Goal: Information Seeking & Learning: Learn about a topic

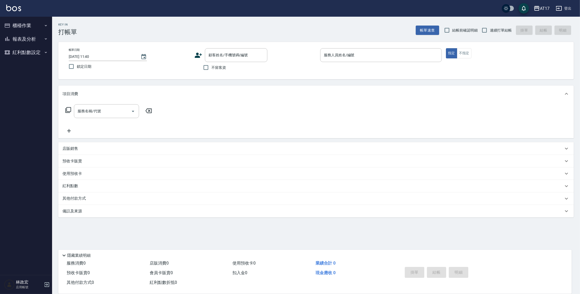
click at [33, 41] on button "報表及分析" at bounding box center [26, 39] width 48 height 14
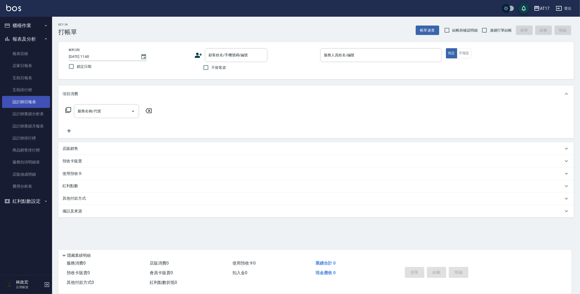
click at [32, 104] on link "設計師日報表" at bounding box center [26, 102] width 48 height 12
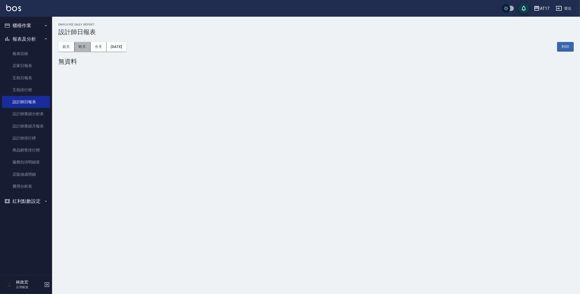
click at [81, 49] on button "昨天" at bounding box center [82, 47] width 16 height 10
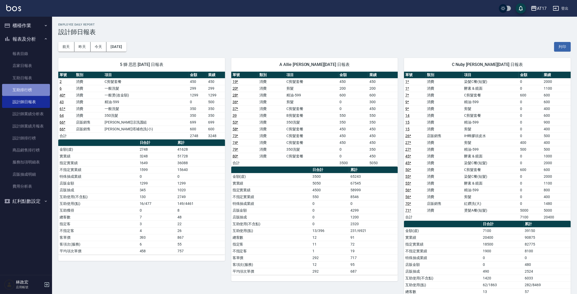
click at [29, 90] on link "互助排行榜" at bounding box center [26, 90] width 48 height 12
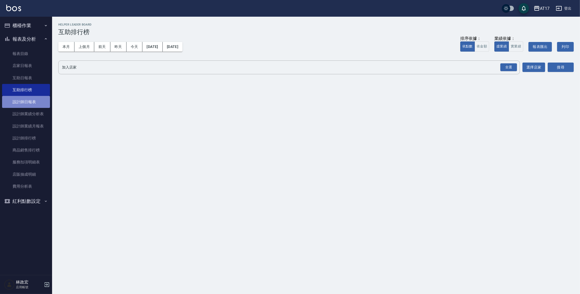
click at [36, 105] on link "設計師日報表" at bounding box center [26, 102] width 48 height 12
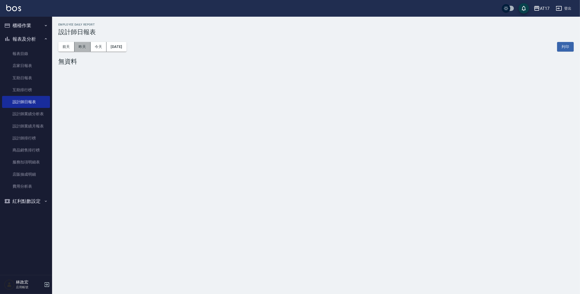
click at [83, 48] on button "昨天" at bounding box center [82, 47] width 16 height 10
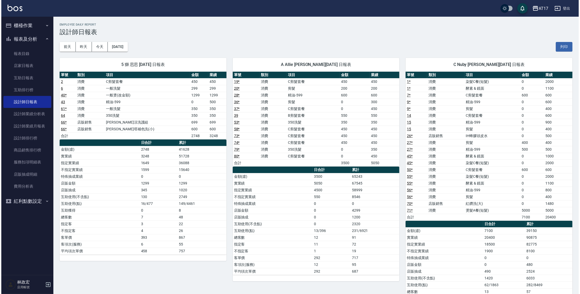
scroll to position [3, 0]
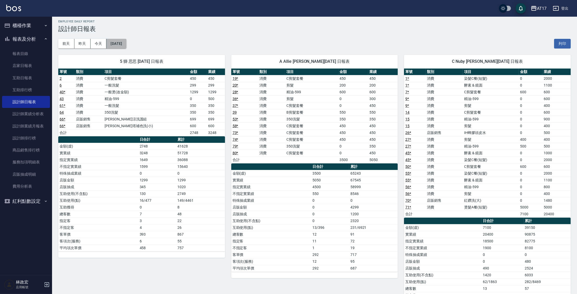
click at [126, 43] on button "2025/09/13" at bounding box center [116, 44] width 20 height 10
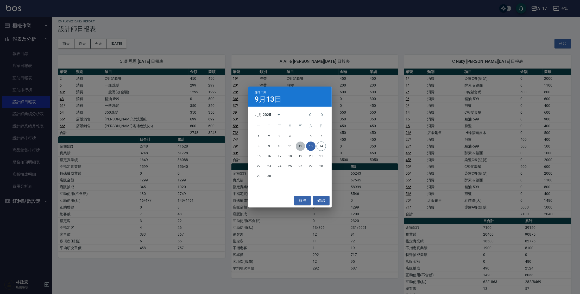
click at [299, 149] on button "12" at bounding box center [300, 145] width 9 height 9
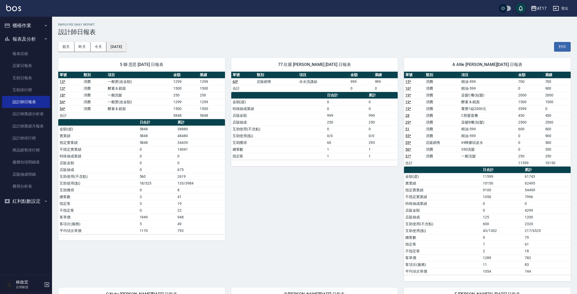
click at [121, 48] on button "2025/09/12" at bounding box center [116, 47] width 20 height 10
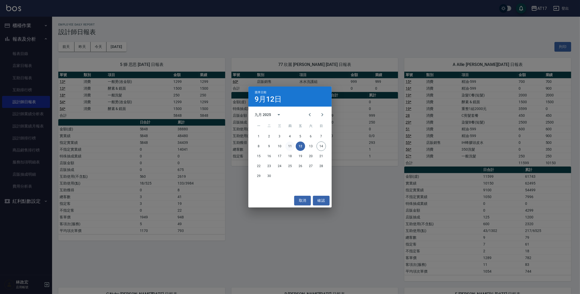
click at [286, 146] on button "11" at bounding box center [289, 145] width 9 height 9
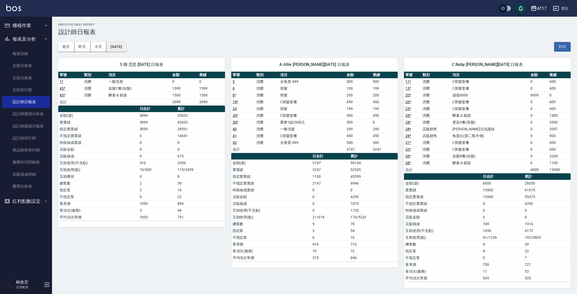
click at [126, 47] on button "2025/09/11" at bounding box center [116, 47] width 20 height 10
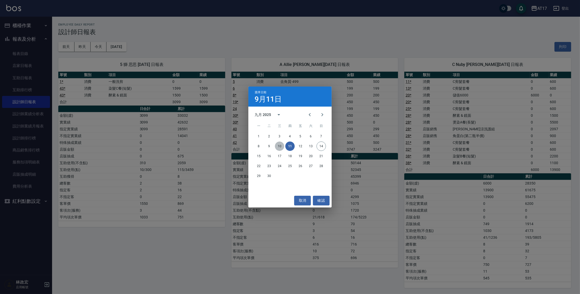
click at [281, 144] on button "10" at bounding box center [279, 145] width 9 height 9
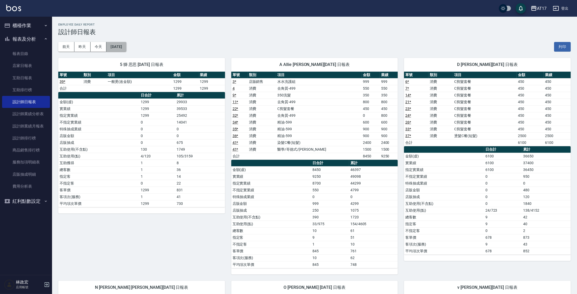
click at [126, 48] on button "2025/09/10" at bounding box center [116, 47] width 20 height 10
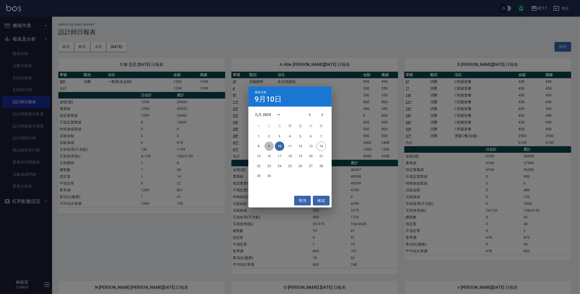
click at [272, 146] on button "9" at bounding box center [269, 145] width 9 height 9
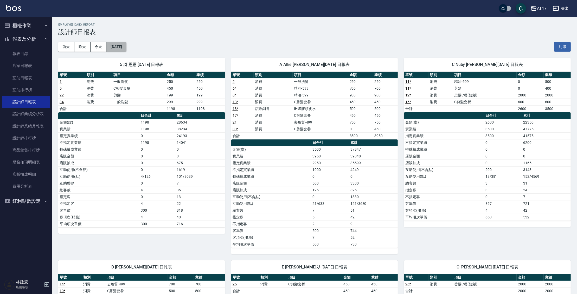
click at [126, 46] on button "2025/09/09" at bounding box center [116, 47] width 20 height 10
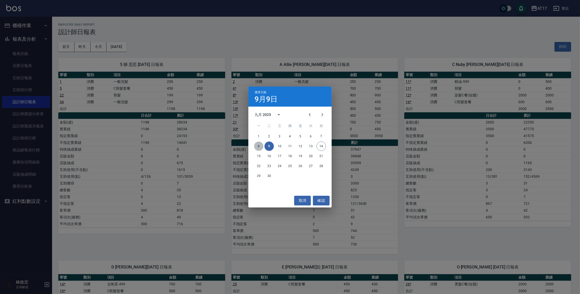
click at [261, 149] on button "8" at bounding box center [258, 145] width 9 height 9
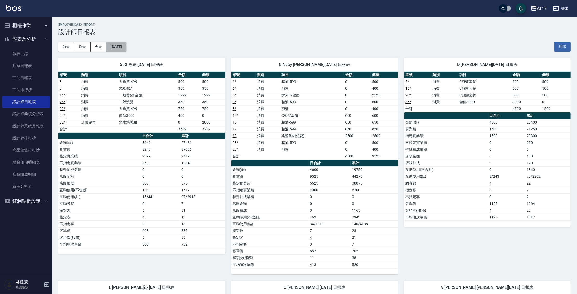
click at [125, 47] on button "2025/09/08" at bounding box center [116, 47] width 20 height 10
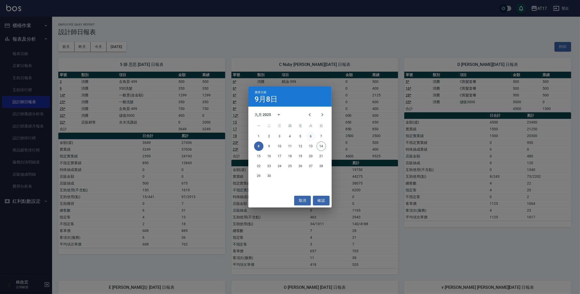
click at [314, 135] on button "6" at bounding box center [310, 135] width 9 height 9
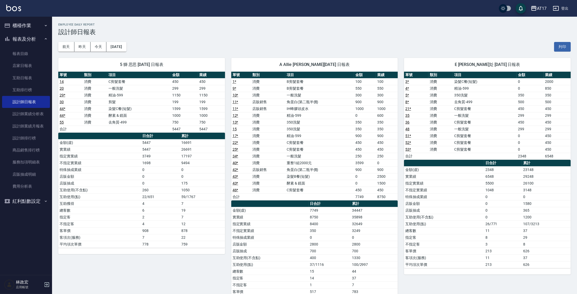
click at [136, 44] on div "前天 昨天 今天 2025/09/06 列印" at bounding box center [314, 47] width 513 height 22
click at [126, 45] on button "2025/09/06" at bounding box center [116, 47] width 20 height 10
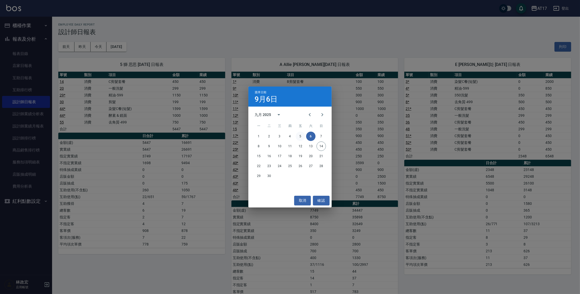
click at [297, 136] on button "5" at bounding box center [300, 135] width 9 height 9
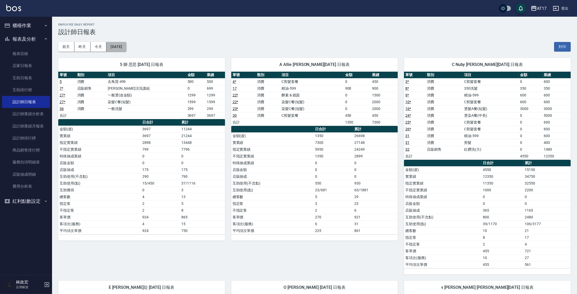
click at [126, 48] on button "2025/09/05" at bounding box center [116, 47] width 20 height 10
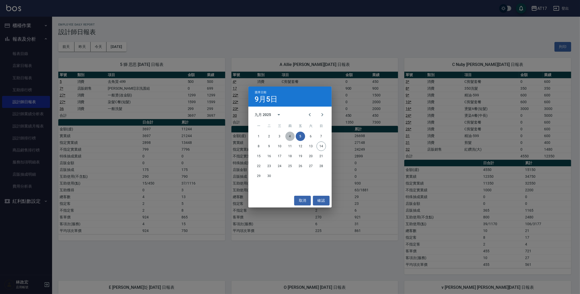
click at [288, 135] on button "4" at bounding box center [289, 135] width 9 height 9
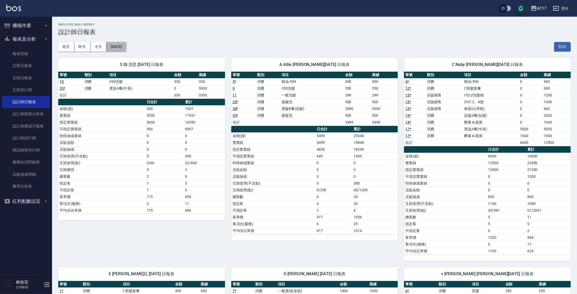
click at [126, 48] on button "2025/09/04" at bounding box center [116, 47] width 20 height 10
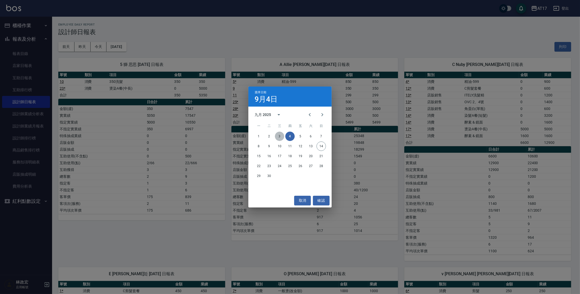
click at [281, 137] on button "3" at bounding box center [279, 135] width 9 height 9
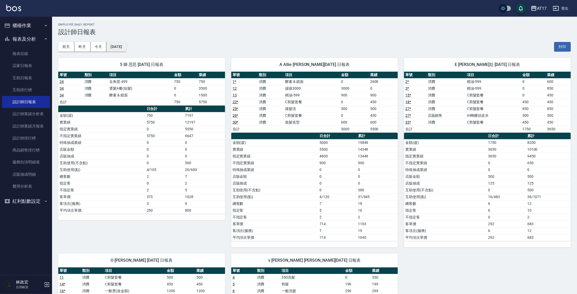
click at [121, 44] on button "2025/09/03" at bounding box center [116, 47] width 20 height 10
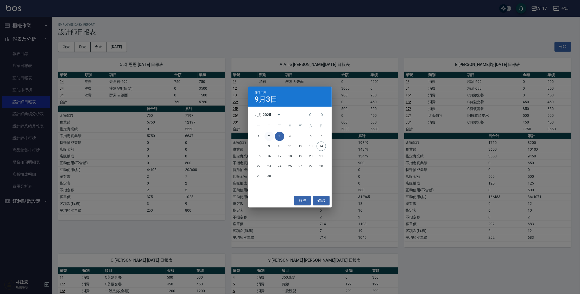
click at [272, 135] on button "2" at bounding box center [269, 135] width 9 height 9
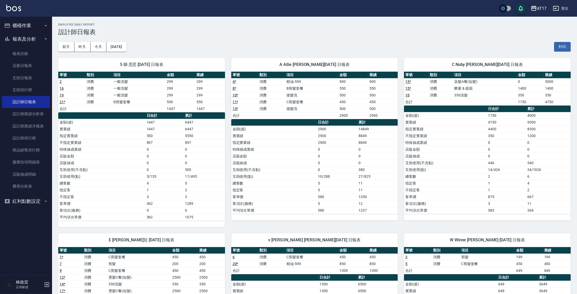
click at [136, 51] on div "前天 昨天 今天 2025/09/02 列印" at bounding box center [314, 47] width 513 height 22
click at [121, 41] on div "前天 昨天 今天 2025/09/02 列印" at bounding box center [314, 47] width 513 height 22
click at [124, 47] on button "2025/09/02" at bounding box center [116, 47] width 20 height 10
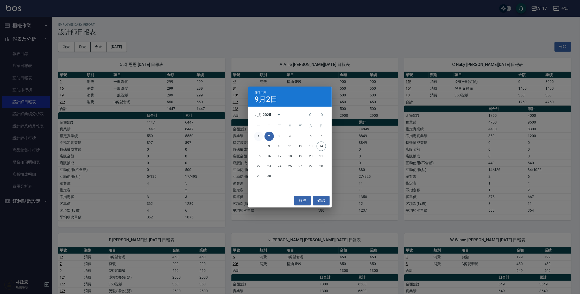
click at [261, 134] on button "1" at bounding box center [258, 135] width 9 height 9
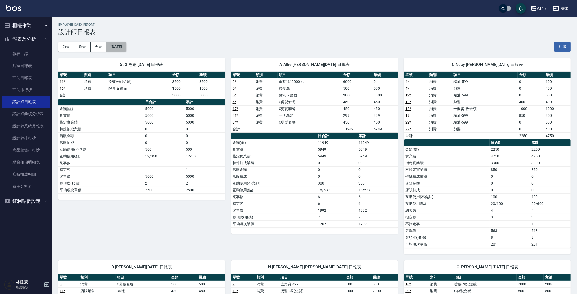
click at [118, 45] on button "2025/09/01" at bounding box center [116, 47] width 20 height 10
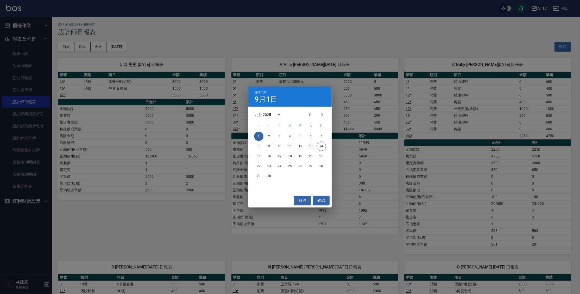
click at [311, 147] on button "13" at bounding box center [310, 145] width 9 height 9
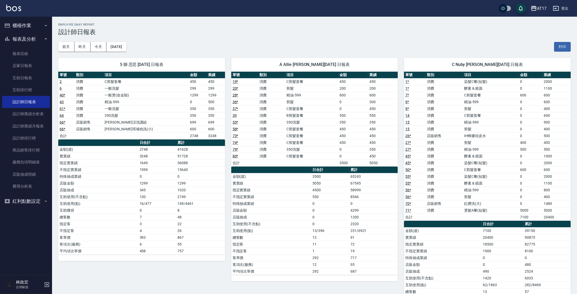
click at [368, 222] on td "2320" at bounding box center [373, 223] width 49 height 7
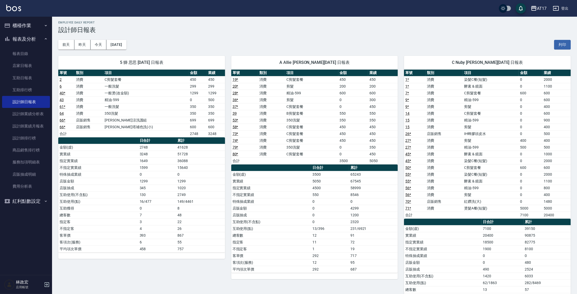
scroll to position [1, 0]
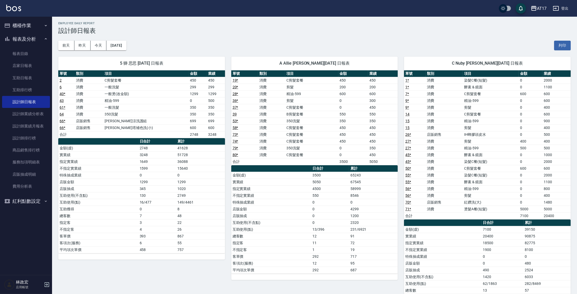
drag, startPoint x: 349, startPoint y: 186, endPoint x: 352, endPoint y: 184, distance: 3.6
click at [350, 185] on tr "指定實業績 4500 58999" at bounding box center [314, 188] width 167 height 7
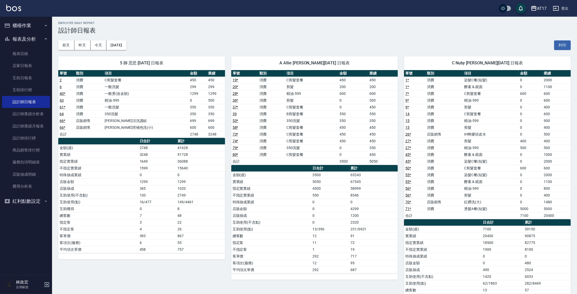
scroll to position [0, 0]
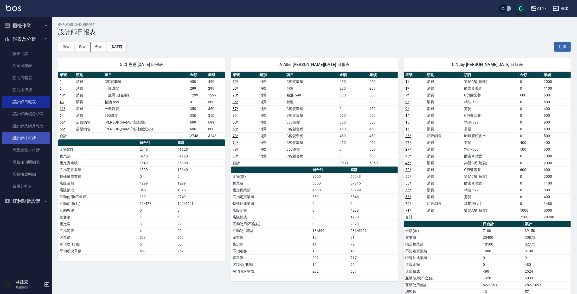
click at [41, 139] on link "設計師排行榜" at bounding box center [26, 138] width 48 height 12
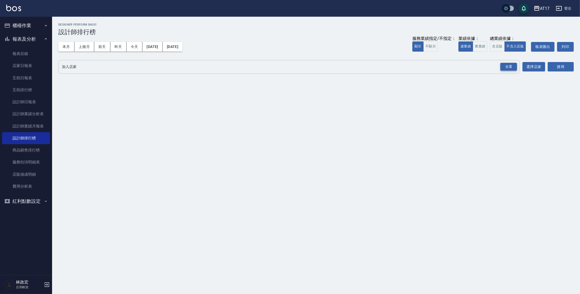
click at [514, 67] on div "全選" at bounding box center [508, 67] width 17 height 8
click at [568, 66] on button "搜尋" at bounding box center [561, 67] width 26 height 10
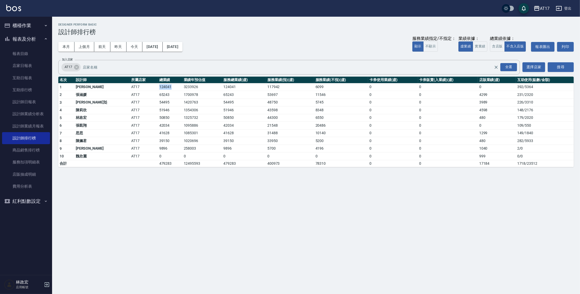
drag, startPoint x: 118, startPoint y: 89, endPoint x: 186, endPoint y: 86, distance: 68.5
click at [154, 85] on tr "1 潘信良 AT17 124041 3233926 124041 117942 6099 0 0 0 392 / 5364" at bounding box center [316, 87] width 516 height 8
click at [476, 46] on button "實業績" at bounding box center [480, 46] width 15 height 10
drag, startPoint x: 114, startPoint y: 86, endPoint x: 147, endPoint y: 87, distance: 32.3
click at [147, 87] on tr "1 潘信良 AT17 117741 3069676 117741 111642 6099 0 0 0 392 / 5364" at bounding box center [316, 87] width 516 height 8
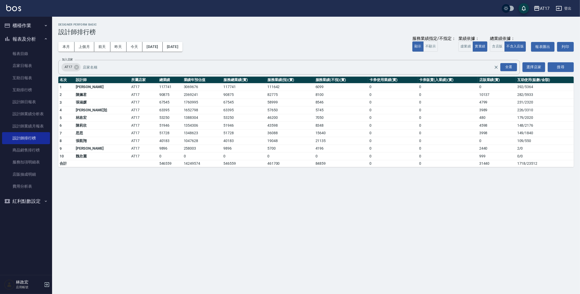
click at [158, 94] on td "90875" at bounding box center [170, 95] width 24 height 8
click at [115, 45] on button "昨天" at bounding box center [118, 47] width 16 height 10
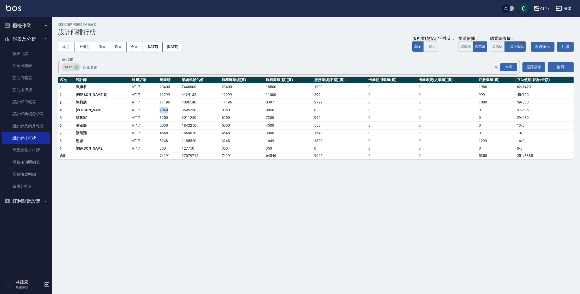
drag, startPoint x: 123, startPoint y: 109, endPoint x: 144, endPoint y: 108, distance: 21.6
click at [144, 108] on tr "4 潘信良 AT17 9850 3595250 9850 9850 0 0 0 0 37 / 685" at bounding box center [316, 110] width 516 height 8
click at [81, 47] on button "上個月" at bounding box center [84, 47] width 20 height 10
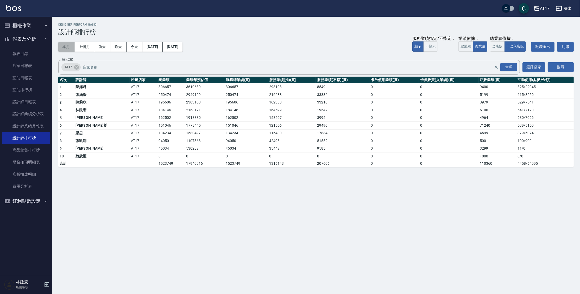
click at [71, 47] on button "本月" at bounding box center [66, 47] width 16 height 10
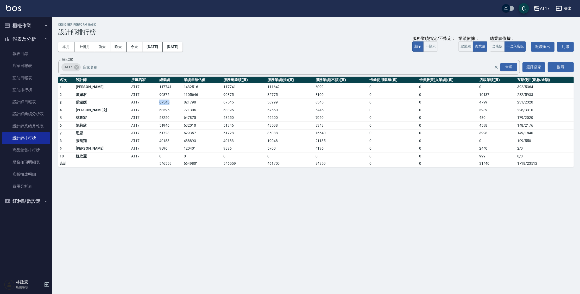
drag, startPoint x: 127, startPoint y: 103, endPoint x: 147, endPoint y: 102, distance: 19.8
click at [147, 102] on tr "3 張涵媛 AT17 67545 821798 67545 58999 8546 0 0 4799 231 / 2320" at bounding box center [316, 102] width 516 height 8
click at [158, 103] on td "67545" at bounding box center [170, 102] width 24 height 8
click at [464, 47] on button "虛業績" at bounding box center [465, 46] width 15 height 10
click at [479, 45] on button "實業績" at bounding box center [480, 46] width 15 height 10
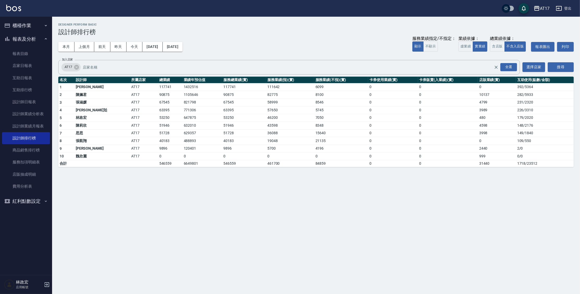
click at [231, 198] on div "AT17 2025-09-01 - 2025-09-30 設計師排行榜 列印時間： 2025-09-14-12:27 Designer Perform Bas…" at bounding box center [290, 147] width 580 height 294
click at [162, 50] on button "2025/09/01" at bounding box center [152, 47] width 20 height 10
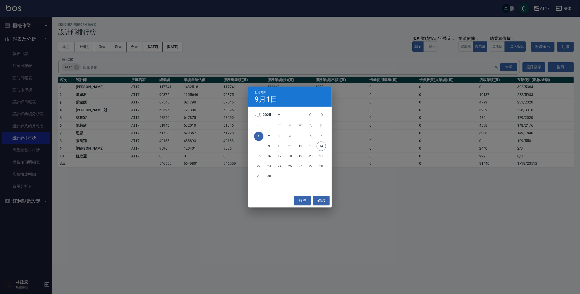
click at [182, 49] on div "起始時間 9月1日 九月 2025 一 二 三 四 五 六 日 1 2 3 4 5 6 7 8 9 10 11 12 13 14 15 16 17 18 19…" at bounding box center [290, 147] width 580 height 294
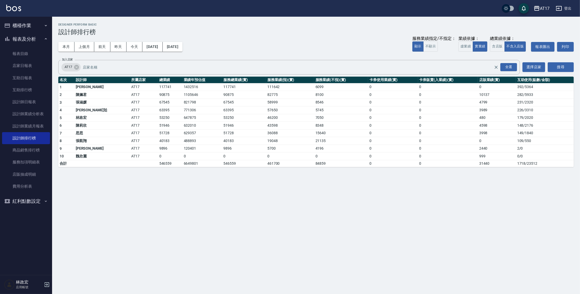
click at [183, 52] on div "本月 上個月 前天 昨天 今天 2025/09/01 2025/09/30 服務業績指定/不指定： 顯示 不顯示 業績依據： 虛業績 實業績 總業績依據： 含…" at bounding box center [316, 47] width 516 height 22
click at [183, 57] on div "本月 上個月 前天 昨天 今天 2025/09/01 2025/09/30 服務業績指定/不指定： 顯示 不顯示 業績依據： 虛業績 實業績 總業績依據： 含…" at bounding box center [316, 47] width 516 height 22
click at [183, 50] on button "[DATE]" at bounding box center [173, 47] width 20 height 10
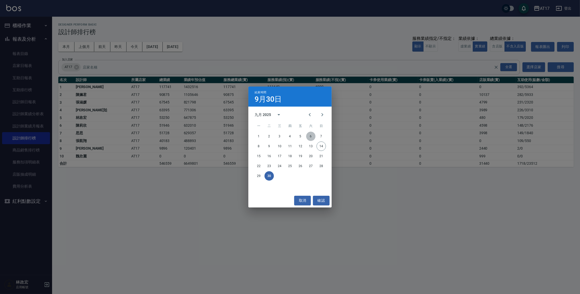
click at [312, 136] on button "6" at bounding box center [310, 135] width 9 height 9
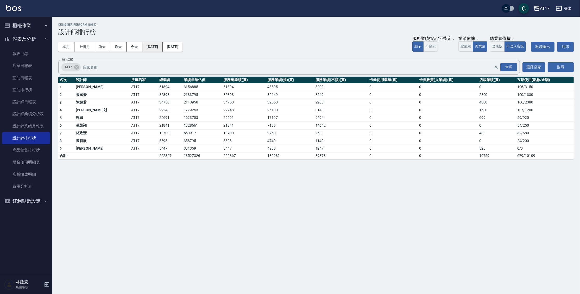
click at [161, 46] on button "2025/09/01" at bounding box center [152, 47] width 20 height 10
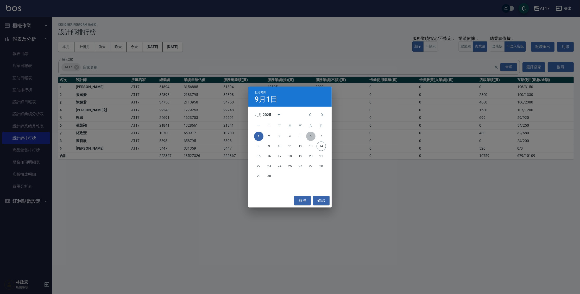
click at [309, 136] on button "6" at bounding box center [310, 135] width 9 height 9
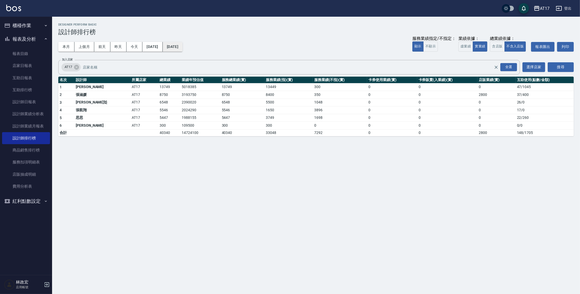
click at [176, 49] on button "2025/09/06" at bounding box center [173, 47] width 20 height 10
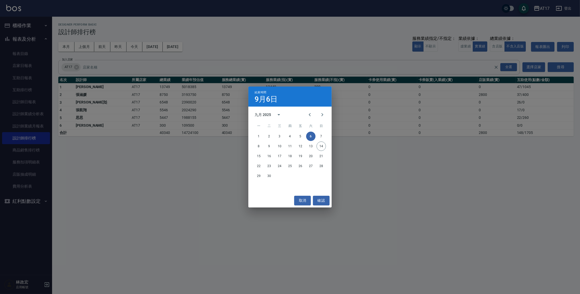
click at [462, 43] on div "結束時間 9月6日 九月 2025 一 二 三 四 五 六 日 1 2 3 4 5 6 7 8 9 10 11 12 13 14 15 16 17 18 19…" at bounding box center [290, 147] width 580 height 294
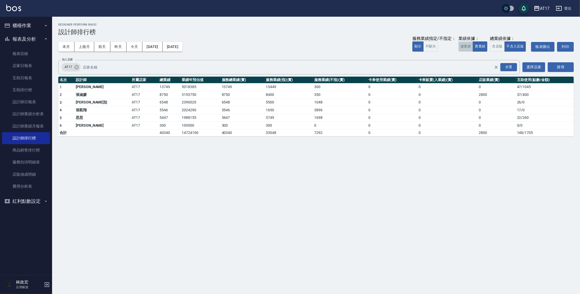
click at [467, 46] on button "虛業績" at bounding box center [465, 46] width 15 height 10
click at [183, 45] on button "2025/09/06" at bounding box center [173, 47] width 20 height 10
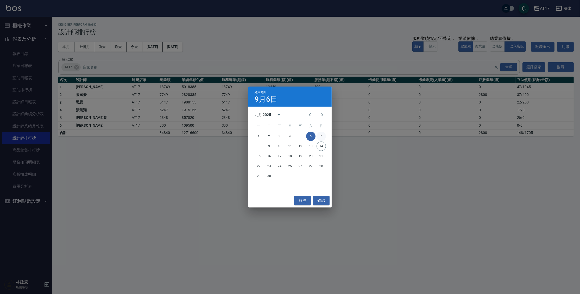
click at [323, 137] on button "7" at bounding box center [321, 135] width 9 height 9
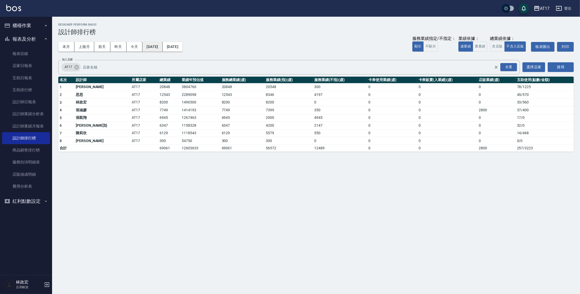
click at [162, 48] on button "2025/09/06" at bounding box center [152, 47] width 20 height 10
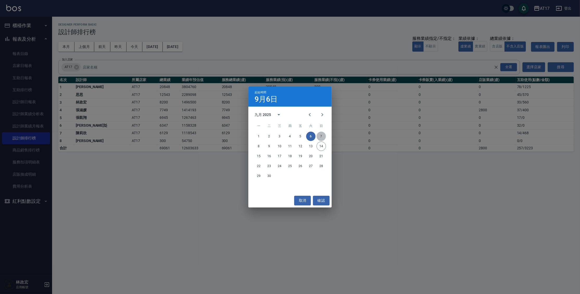
click at [322, 133] on button "7" at bounding box center [321, 135] width 9 height 9
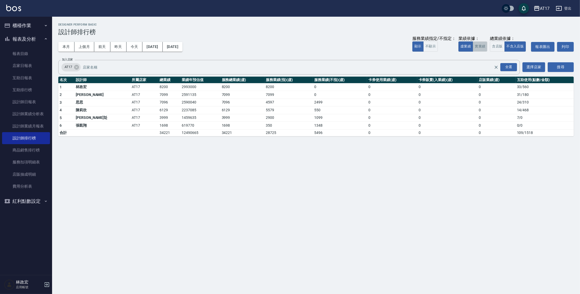
click at [481, 46] on button "實業績" at bounding box center [480, 46] width 15 height 10
click at [162, 48] on button "2025/09/07" at bounding box center [152, 47] width 20 height 10
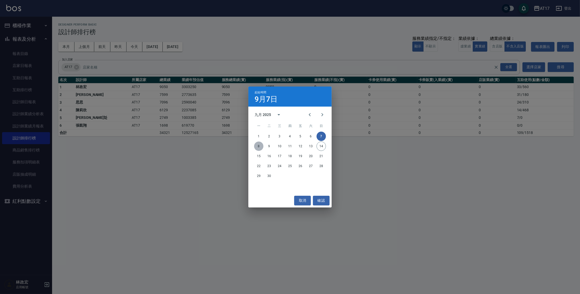
drag, startPoint x: 262, startPoint y: 145, endPoint x: 261, endPoint y: 137, distance: 7.8
click at [261, 145] on button "8" at bounding box center [258, 145] width 9 height 9
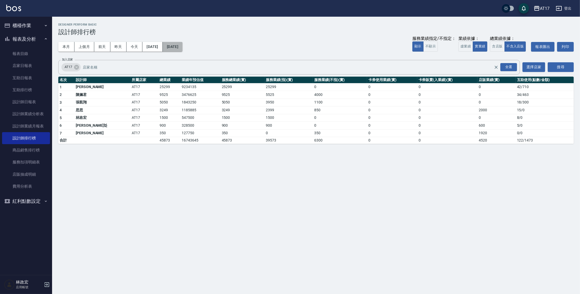
click at [183, 47] on button "2025/09/08" at bounding box center [173, 47] width 20 height 10
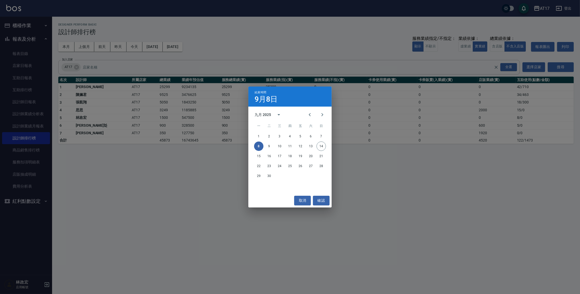
click at [219, 39] on div "結束時間 9月8日 九月 2025 一 二 三 四 五 六 日 1 2 3 4 5 6 7 8 9 10 11 12 13 14 15 16 17 18 19…" at bounding box center [290, 147] width 580 height 294
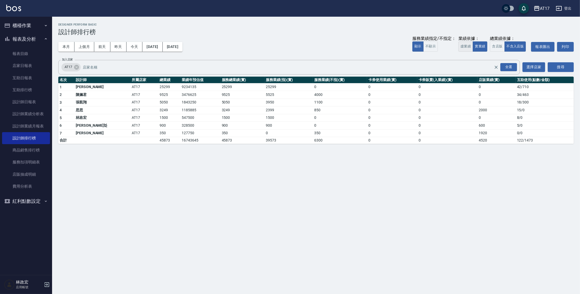
click at [467, 46] on button "虛業績" at bounding box center [465, 46] width 15 height 10
drag, startPoint x: 126, startPoint y: 88, endPoint x: 154, endPoint y: 90, distance: 28.2
click at [154, 90] on tr "1 潘信良 AT17 32599 11898635 32599 32599 0 0 0 0 42 / 710" at bounding box center [316, 87] width 516 height 8
click at [485, 46] on button "實業績" at bounding box center [480, 46] width 15 height 10
click at [218, 155] on div "AT17 2025-09-08 - 2025-09-08 設計師排行榜 列印時間： 2025-09-14-12:29 Designer Perform Bas…" at bounding box center [290, 147] width 580 height 294
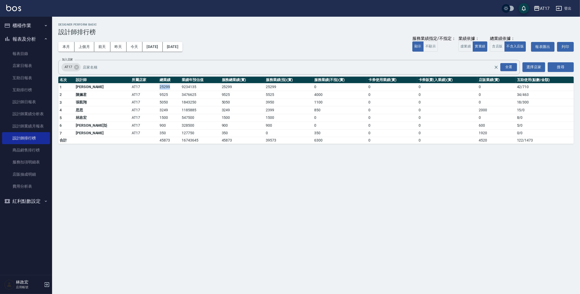
drag, startPoint x: 124, startPoint y: 84, endPoint x: 148, endPoint y: 87, distance: 24.1
click at [148, 87] on tr "1 潘信良 AT17 25299 9234135 25299 25299 0 0 0 0 42 / 710" at bounding box center [316, 87] width 516 height 8
click at [19, 105] on link "設計師日報表" at bounding box center [26, 102] width 48 height 12
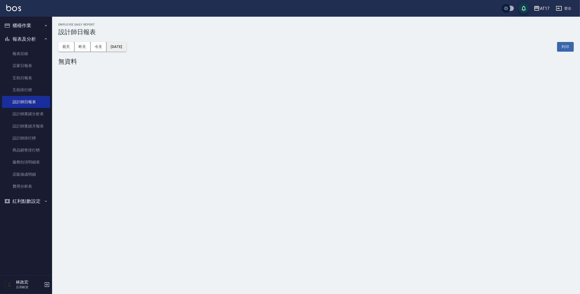
click at [126, 42] on button "[DATE]" at bounding box center [116, 47] width 20 height 10
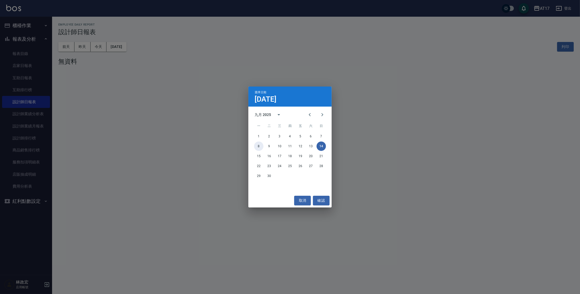
click at [258, 146] on button "8" at bounding box center [258, 145] width 9 height 9
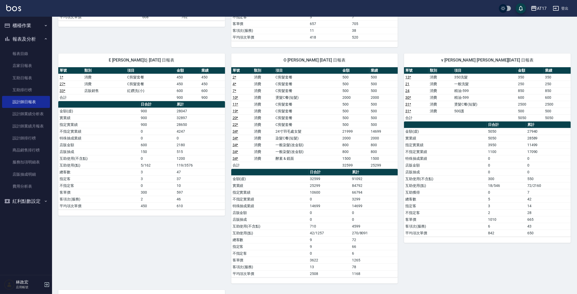
scroll to position [225, 0]
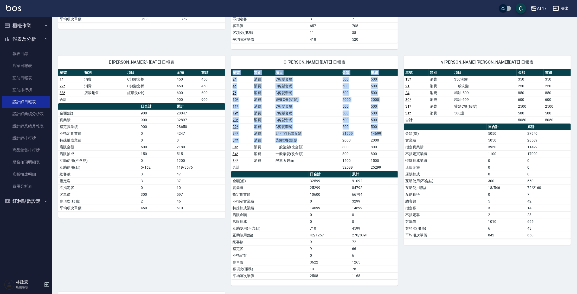
drag, startPoint x: 230, startPoint y: 133, endPoint x: 298, endPoint y: 139, distance: 68.3
click at [298, 139] on div "O Olly 潘信良 09/08/2025 日報表 單號 類別 項目 金額 業績 2 * 消費 C剪髮套餐 500 500 4 * 消費 C剪髮套餐 500 …" at bounding box center [311, 167] width 173 height 236
click at [237, 138] on link "34 *" at bounding box center [236, 140] width 6 height 4
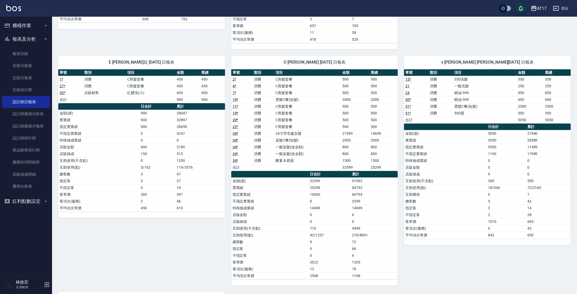
click at [226, 172] on div "O Olly 潘信良 09/08/2025 日報表 單號 類別 項目 金額 業績 2 * 消費 C剪髮套餐 500 500 4 * 消費 C剪髮套餐 500 …" at bounding box center [311, 167] width 173 height 236
drag, startPoint x: 352, startPoint y: 186, endPoint x: 369, endPoint y: 187, distance: 17.2
click at [369, 187] on td "84792" at bounding box center [374, 187] width 47 height 7
drag, startPoint x: 363, startPoint y: 207, endPoint x: 346, endPoint y: 205, distance: 17.5
click at [346, 205] on tr "特殊抽成業績 14699 14699" at bounding box center [314, 207] width 167 height 7
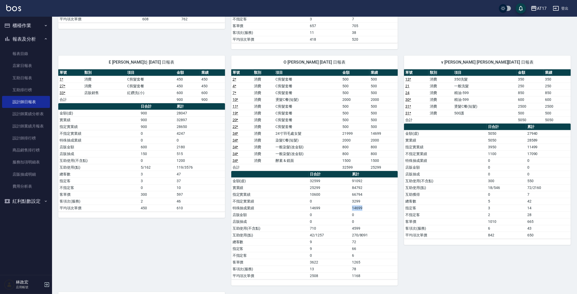
click at [346, 205] on td "14699" at bounding box center [330, 207] width 42 height 7
drag, startPoint x: 346, startPoint y: 205, endPoint x: 368, endPoint y: 203, distance: 22.5
click at [369, 206] on tr "特殊抽成業績 14699 14699" at bounding box center [314, 207] width 167 height 7
click at [55, 61] on div "E Kelly 林玟彣 09/08/2025 日報表 單號 類別 項目 金額 業績 1 * 消費 C剪髮套餐 450 450 27 * 消費 C剪髮套餐 45…" at bounding box center [138, 167] width 173 height 236
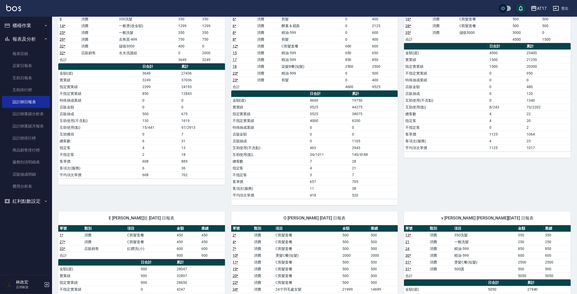
scroll to position [0, 0]
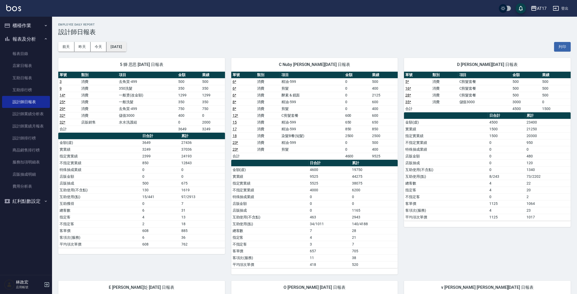
click at [114, 47] on button "2025/09/08" at bounding box center [116, 47] width 20 height 10
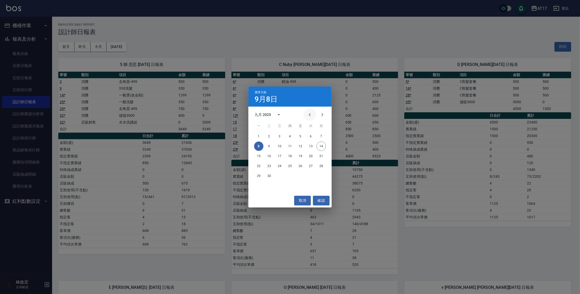
click at [311, 116] on icon "Previous month" at bounding box center [310, 114] width 6 height 6
click at [324, 176] on button "31" at bounding box center [321, 175] width 9 height 9
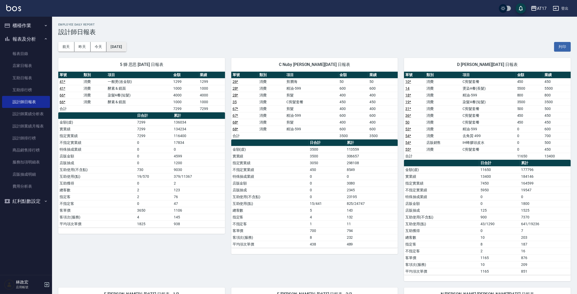
click at [126, 46] on button "[DATE]" at bounding box center [116, 47] width 20 height 10
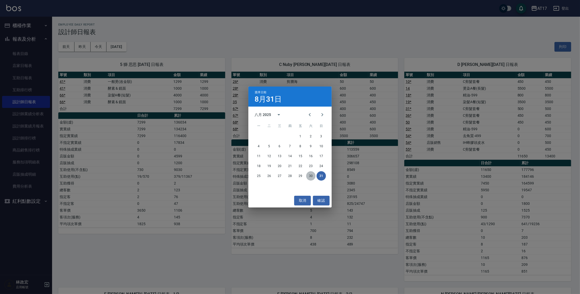
click at [311, 173] on button "30" at bounding box center [310, 175] width 9 height 9
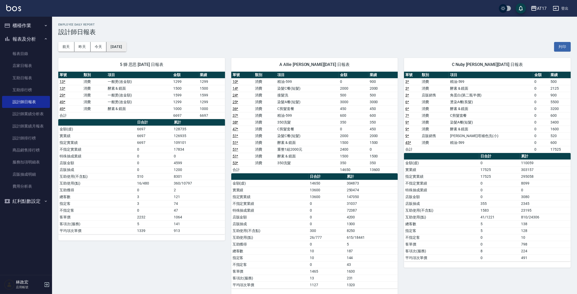
click at [119, 45] on button "[DATE]" at bounding box center [116, 47] width 20 height 10
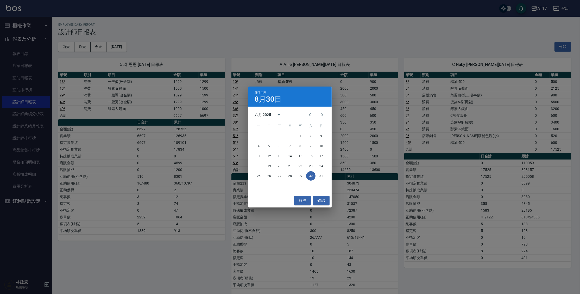
click at [244, 152] on div "選擇日期 8月30日 八月 2025 一 二 三 四 五 六 日 1 2 3 4 5 6 7 8 9 10 11 12 13 14 15 16 17 18 1…" at bounding box center [290, 147] width 580 height 294
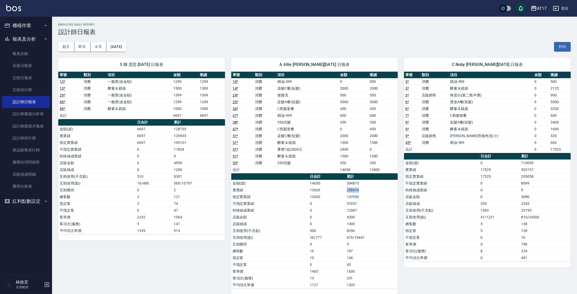
drag, startPoint x: 343, startPoint y: 187, endPoint x: 364, endPoint y: 190, distance: 20.9
click at [364, 190] on tr "實業績 13600 250474" at bounding box center [314, 189] width 167 height 7
drag, startPoint x: 234, startPoint y: 210, endPoint x: 365, endPoint y: 211, distance: 131.2
click at [365, 211] on tr "特殊抽成業績 0 72387" at bounding box center [314, 210] width 167 height 7
click at [338, 232] on td "300" at bounding box center [327, 230] width 37 height 7
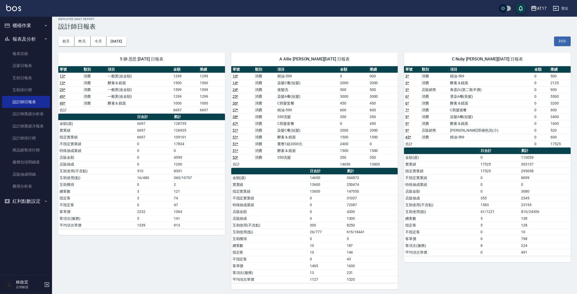
scroll to position [5, 0]
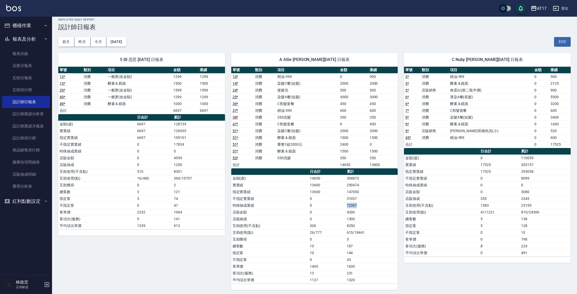
drag, startPoint x: 333, startPoint y: 203, endPoint x: 364, endPoint y: 204, distance: 30.7
click at [364, 204] on tr "特殊抽成業績 0 72387" at bounding box center [314, 205] width 167 height 7
click at [33, 161] on link "服務扣項明細表" at bounding box center [26, 162] width 48 height 12
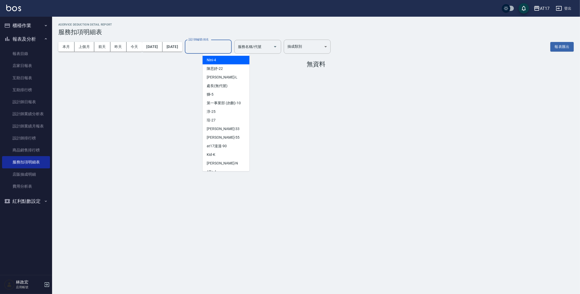
drag, startPoint x: 222, startPoint y: 51, endPoint x: 235, endPoint y: 70, distance: 23.8
click at [222, 51] on input "設計師編號/姓名" at bounding box center [208, 46] width 42 height 9
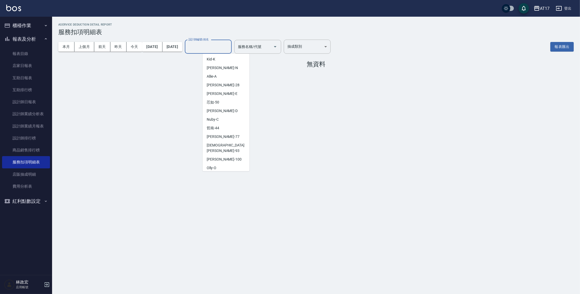
scroll to position [110, 0]
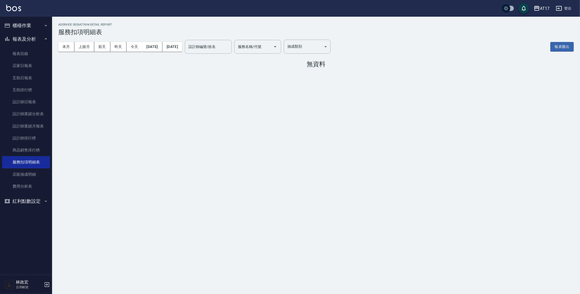
drag, startPoint x: 249, startPoint y: 90, endPoint x: 253, endPoint y: 142, distance: 52.0
click at [251, 149] on div "AService Deduction Detail Report 服務扣項明細表 本月 上個月 前天 昨天 今天 2025/09/14 2025/09/30 …" at bounding box center [290, 147] width 580 height 294
click at [229, 40] on div "設計師編號/姓名" at bounding box center [208, 47] width 47 height 14
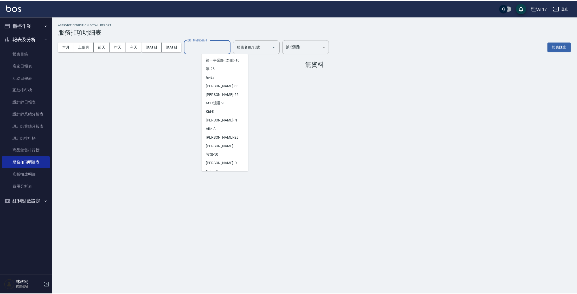
scroll to position [44, 0]
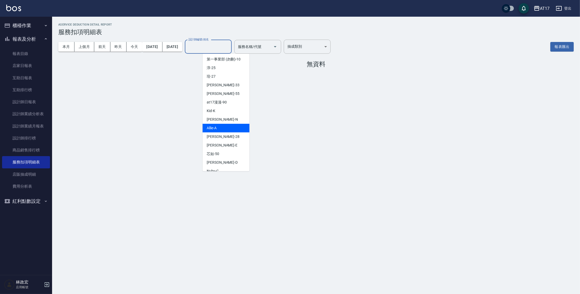
click at [219, 126] on div "Allie -A" at bounding box center [226, 128] width 47 height 9
type input "Allie-A"
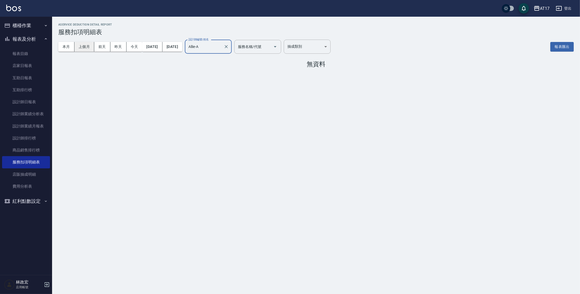
click at [84, 48] on button "上個月" at bounding box center [84, 47] width 20 height 10
click at [278, 47] on icon "Open" at bounding box center [275, 46] width 6 height 6
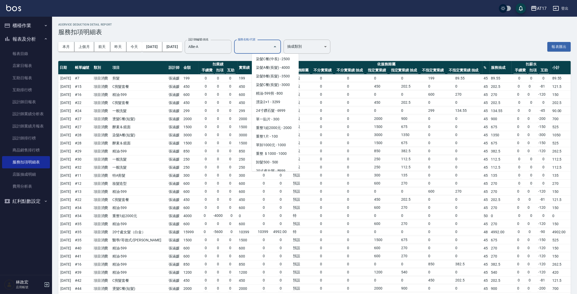
scroll to position [529, 0]
click at [285, 130] on span "重整1組2000元 - 2000" at bounding box center [275, 126] width 47 height 9
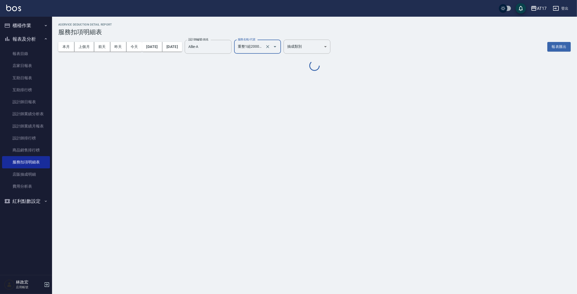
type input "重整1組2000元(7006)"
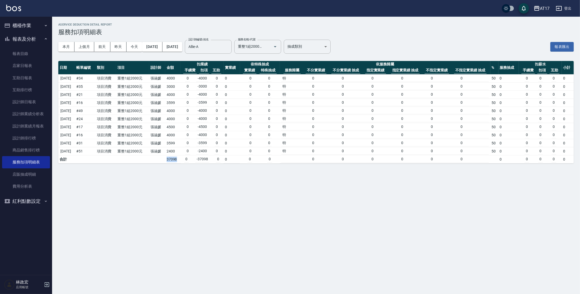
drag, startPoint x: 170, startPoint y: 160, endPoint x: 187, endPoint y: 161, distance: 17.0
click at [187, 161] on tr "合計 37098 0 -37098 0 0 0 0 0 0 0 0 0 0 0 0 0 0 0" at bounding box center [316, 159] width 516 height 8
click at [181, 180] on div "AService Deduction Detail Report 服務扣項明細表 本月 上個月 [DATE] [DATE] [DATE] [DATE] [DA…" at bounding box center [290, 147] width 580 height 294
click at [11, 102] on link "設計師日報表" at bounding box center [26, 102] width 48 height 12
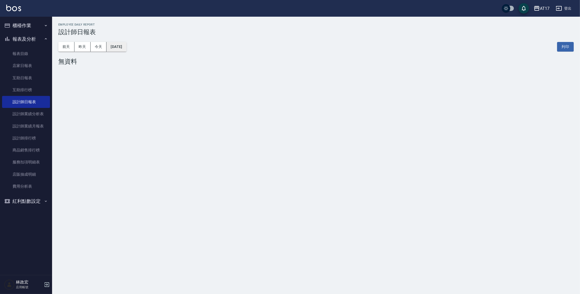
click at [126, 44] on button "[DATE]" at bounding box center [116, 47] width 20 height 10
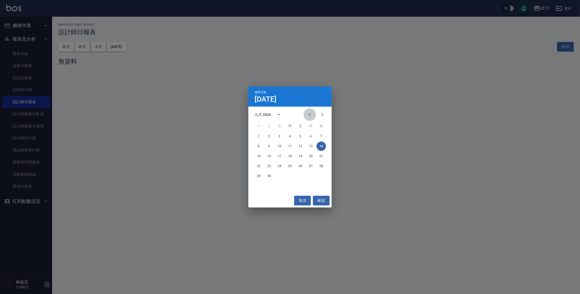
click at [312, 116] on icon "Previous month" at bounding box center [310, 114] width 6 height 6
click at [320, 177] on button "31" at bounding box center [321, 175] width 9 height 9
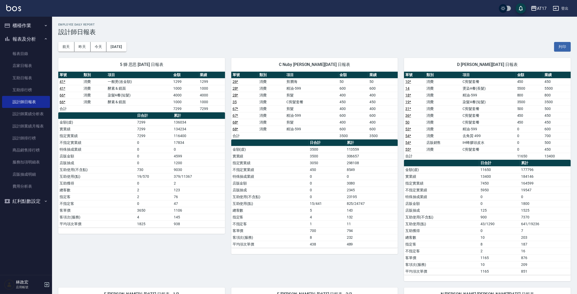
click at [368, 205] on td "825/24747" at bounding box center [372, 203] width 53 height 7
click at [126, 50] on button "[DATE]" at bounding box center [116, 47] width 20 height 10
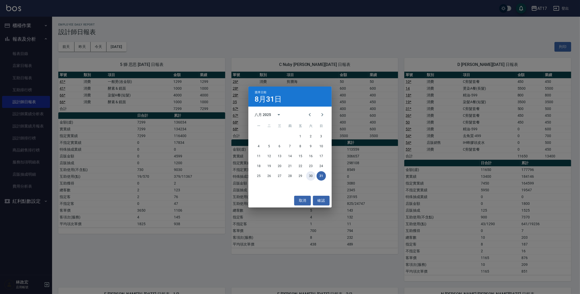
click at [313, 175] on button "30" at bounding box center [310, 175] width 9 height 9
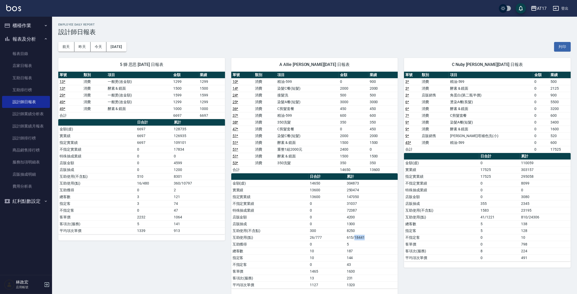
drag, startPoint x: 369, startPoint y: 236, endPoint x: 355, endPoint y: 237, distance: 14.4
click at [355, 237] on td "615/18441" at bounding box center [372, 237] width 53 height 7
click at [342, 213] on td "0" at bounding box center [327, 216] width 37 height 7
drag, startPoint x: 343, startPoint y: 211, endPoint x: 360, endPoint y: 208, distance: 17.4
click at [360, 209] on tr "特殊抽成業績 0 72387" at bounding box center [314, 210] width 167 height 7
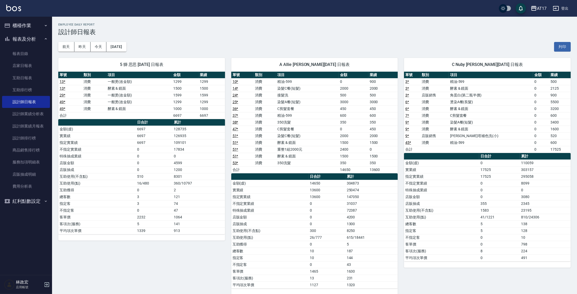
click at [238, 26] on h2 "Employee Daily Report" at bounding box center [314, 24] width 513 height 3
click at [315, 261] on td "0" at bounding box center [327, 264] width 37 height 7
click at [112, 47] on button "[DATE]" at bounding box center [116, 47] width 20 height 10
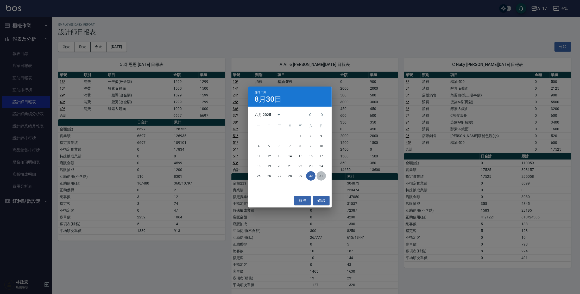
click at [321, 177] on button "31" at bounding box center [321, 175] width 9 height 9
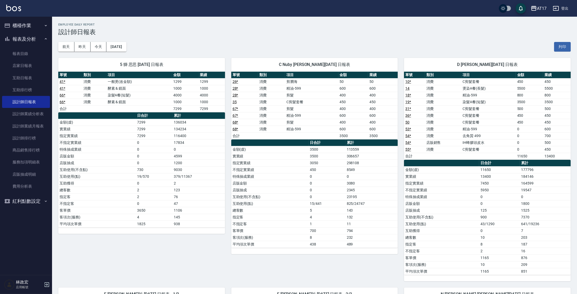
click at [213, 157] on td "4599" at bounding box center [199, 156] width 53 height 7
drag, startPoint x: 202, startPoint y: 131, endPoint x: 171, endPoint y: 127, distance: 31.2
click at [171, 127] on tr "實業績 7299 134234" at bounding box center [141, 128] width 167 height 7
click at [196, 237] on div "5 獅 思思 08/31/2025 日報表 單號 類別 項目 金額 業績 41 * 消費 一般燙(改金額) 1299 1299 41 * 消費 酵素 & 鏡面…" at bounding box center [138, 166] width 173 height 229
click at [78, 48] on button "昨天" at bounding box center [82, 47] width 16 height 10
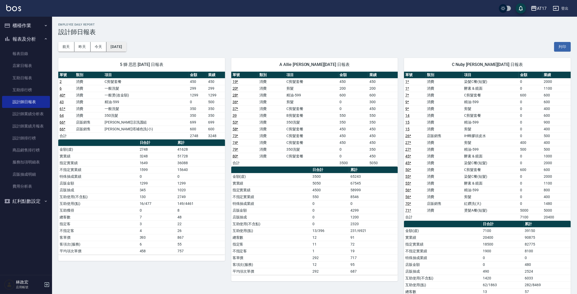
click at [119, 48] on button "2025/09/13" at bounding box center [116, 47] width 20 height 10
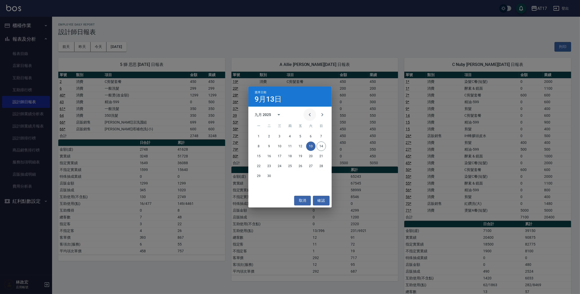
click at [313, 117] on icon "Previous month" at bounding box center [310, 114] width 6 height 6
click at [87, 165] on div "選擇日期 9月13日 八月 2025 一 二 三 四 五 六 日 1 2 3 4 5 6 7 8 9 10 11 12 13 14 15 16 17 18 1…" at bounding box center [290, 147] width 580 height 294
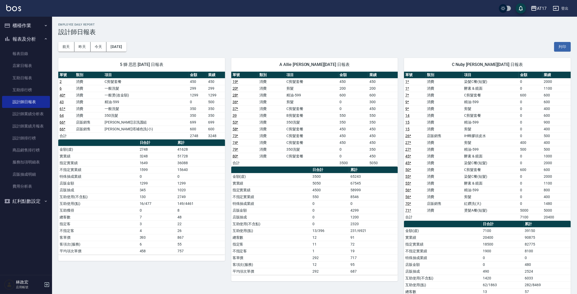
click at [257, 207] on td "店販金額" at bounding box center [271, 210] width 80 height 7
click at [227, 131] on div "A Allie 張涵媛 09/13/2025 日報表 單號 類別 項目 金額 業績 19 * 消費 C剪髮套餐 450 450 20 * 消費 剪髮 200 …" at bounding box center [311, 194] width 173 height 284
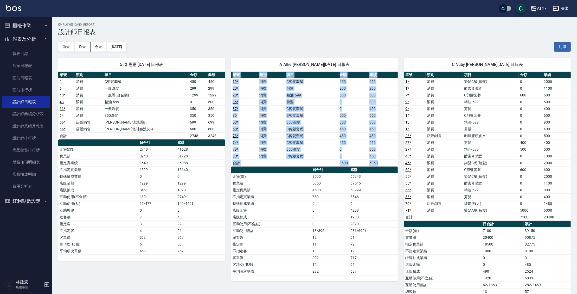
drag, startPoint x: 228, startPoint y: 144, endPoint x: 231, endPoint y: 169, distance: 25.2
click at [231, 169] on div "A Allie 張涵媛 09/13/2025 日報表 單號 類別 項目 金額 業績 19 * 消費 C剪髮套餐 450 450 20 * 消費 剪髮 200 …" at bounding box center [311, 194] width 173 height 284
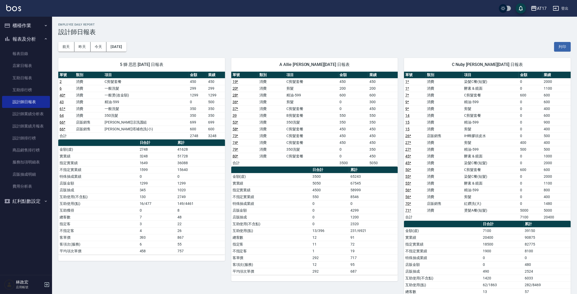
click at [227, 156] on div "A Allie 張涵媛 09/13/2025 日報表 單號 類別 項目 金額 業績 19 * 消費 C剪髮套餐 450 450 20 * 消費 剪髮 200 …" at bounding box center [311, 194] width 173 height 284
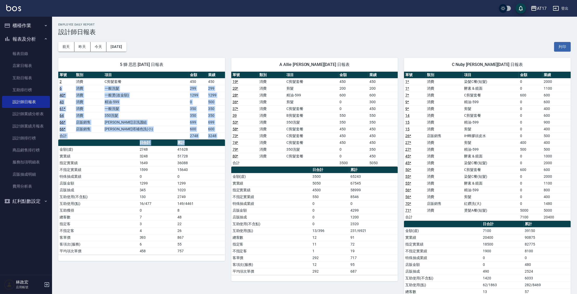
drag, startPoint x: 217, startPoint y: 79, endPoint x: 208, endPoint y: 141, distance: 63.0
click at [208, 141] on div "單號 類別 項目 金額 業績 2 消費 C剪髮套餐 450 450 6 消費 一般洗髮 299 299 40 * 消費 一般燙(改金額) 1299 1299 …" at bounding box center [141, 163] width 167 height 183
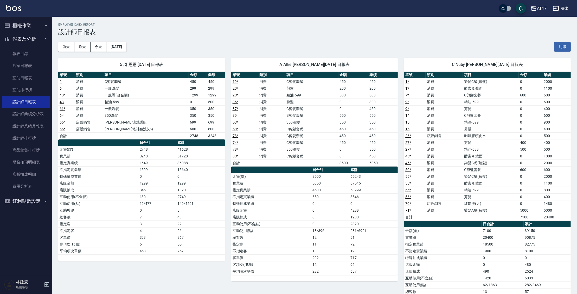
click at [208, 142] on th "累計" at bounding box center [200, 142] width 49 height 7
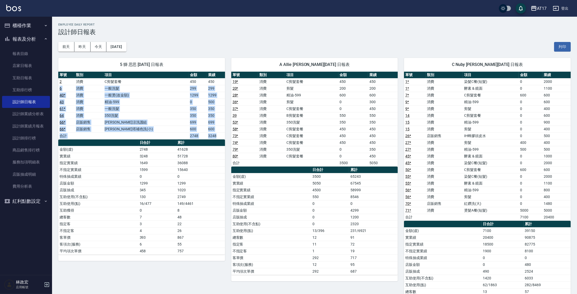
drag, startPoint x: 210, startPoint y: 79, endPoint x: 211, endPoint y: 134, distance: 55.2
click at [211, 134] on tbody "2 消費 C剪髮套餐 450 450 6 消費 一般洗髮 299 299 40 * 消費 一般燙(改金額) 1299 1299 43 消費 精油-599 0 …" at bounding box center [141, 108] width 167 height 61
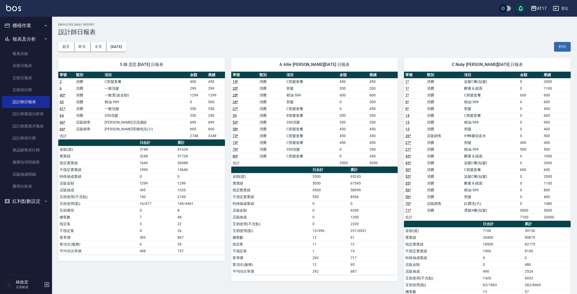
click at [211, 134] on td "3248" at bounding box center [216, 135] width 18 height 7
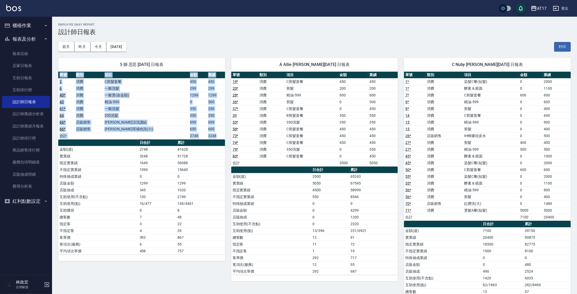
drag, startPoint x: 53, startPoint y: 82, endPoint x: 219, endPoint y: 136, distance: 174.3
click at [219, 136] on div "5 獅 思思 09/13/2025 日報表 單號 類別 項目 金額 業績 2 消費 C剪髮套餐 450 450 6 消費 一般洗髮 299 299 40 * …" at bounding box center [138, 194] width 173 height 284
click at [219, 136] on td "3248" at bounding box center [216, 135] width 18 height 7
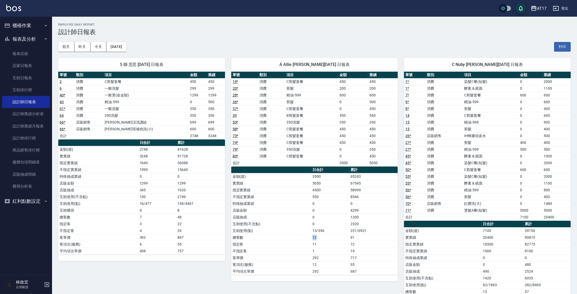
drag, startPoint x: 305, startPoint y: 238, endPoint x: 342, endPoint y: 236, distance: 36.8
click at [340, 236] on tr "總客數 12 91" at bounding box center [314, 237] width 167 height 7
drag, startPoint x: 358, startPoint y: 235, endPoint x: 363, endPoint y: 233, distance: 5.9
click at [359, 235] on td "91" at bounding box center [373, 237] width 49 height 7
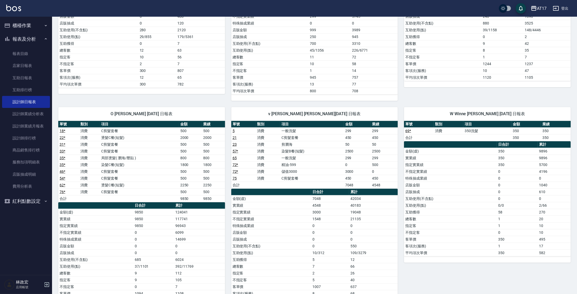
scroll to position [483, 0]
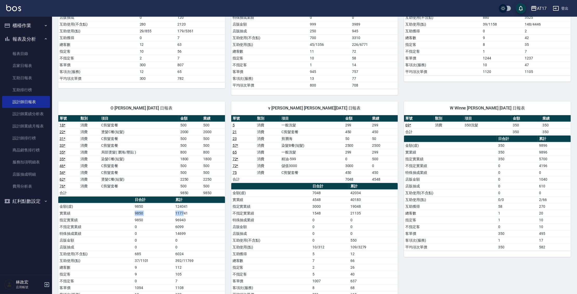
drag, startPoint x: 185, startPoint y: 211, endPoint x: 164, endPoint y: 207, distance: 21.7
click at [166, 210] on tr "實業績 9850 117741" at bounding box center [141, 213] width 167 height 7
click at [163, 210] on td "9850" at bounding box center [154, 213] width 41 height 7
drag, startPoint x: 165, startPoint y: 209, endPoint x: 196, endPoint y: 211, distance: 31.3
click at [196, 211] on tr "實業績 9850 117741" at bounding box center [141, 213] width 167 height 7
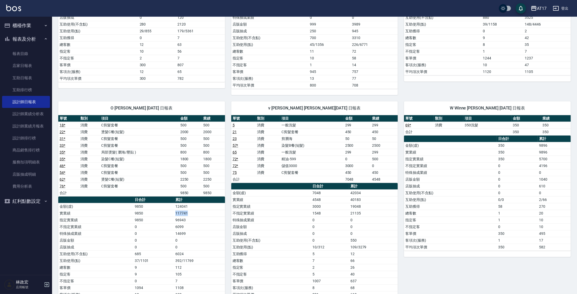
click at [196, 210] on td "117741" at bounding box center [199, 213] width 51 height 7
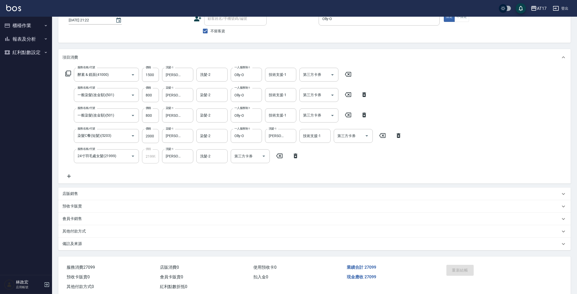
scroll to position [48, 0]
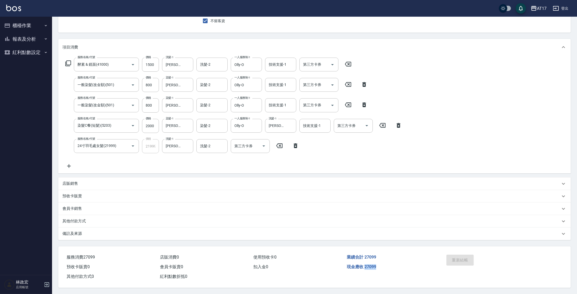
drag, startPoint x: 372, startPoint y: 266, endPoint x: 381, endPoint y: 266, distance: 9.9
click at [381, 266] on div "現金應收 27099" at bounding box center [391, 267] width 93 height 10
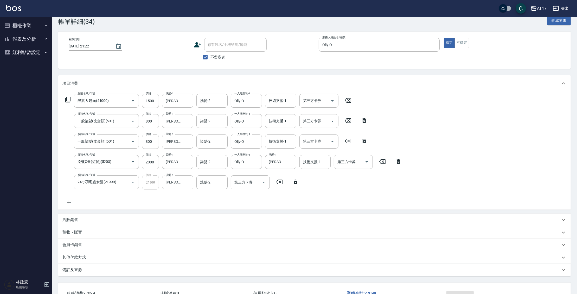
scroll to position [0, 0]
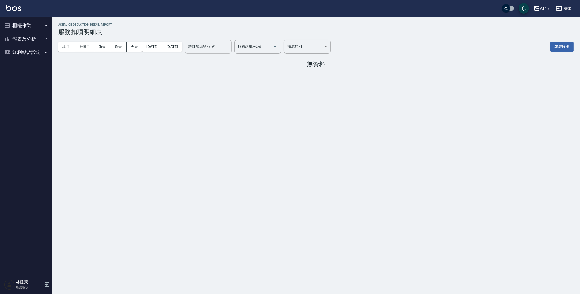
drag, startPoint x: 237, startPoint y: 48, endPoint x: 241, endPoint y: 48, distance: 4.2
click at [229, 48] on input "設計師編號/姓名" at bounding box center [208, 46] width 42 height 9
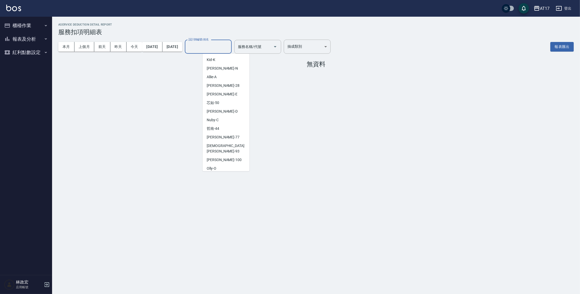
scroll to position [110, 0]
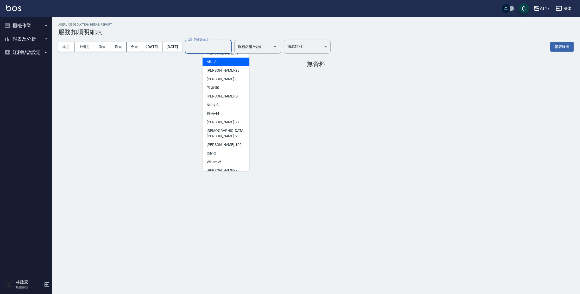
drag, startPoint x: 223, startPoint y: 60, endPoint x: 230, endPoint y: 58, distance: 7.3
click at [223, 60] on div "Allie -A" at bounding box center [226, 62] width 47 height 9
type input "Allie-A"
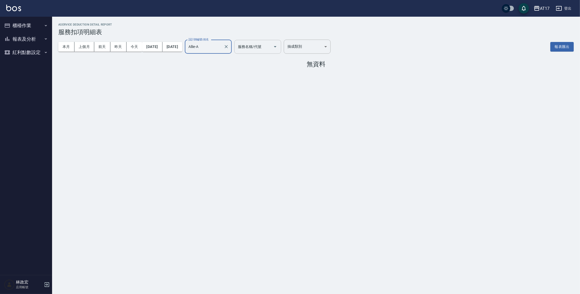
click at [276, 46] on icon "Open" at bounding box center [275, 46] width 3 height 1
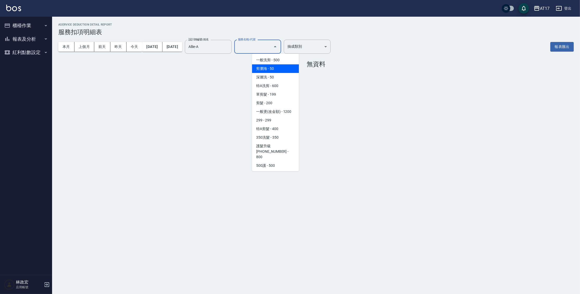
drag, startPoint x: 297, startPoint y: 71, endPoint x: 298, endPoint y: 67, distance: 4.0
click at [298, 72] on ul "一般洗剪 - 500 剪瀏海 - 50 深層洗 - 50 特A洗剪 - 600 單剪髮 - 199 剪髮 - 200 一般燙(改金額) - 1200 299 …" at bounding box center [275, 112] width 47 height 117
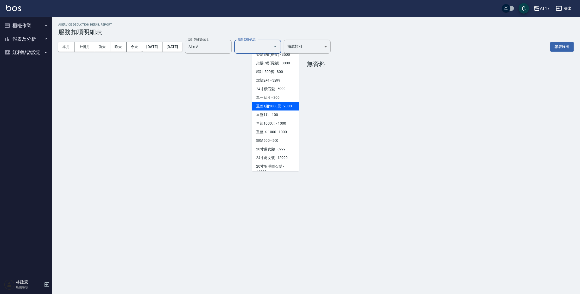
click at [288, 110] on span "重整1組2000元 - 2000" at bounding box center [275, 106] width 47 height 9
type input "重整1組2000元(7006)"
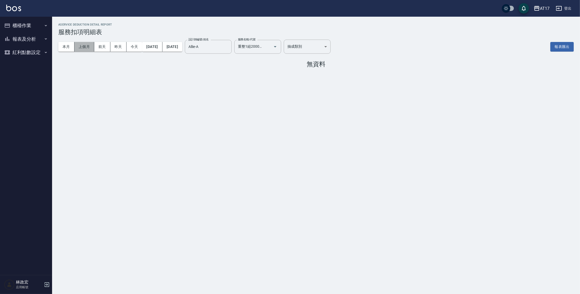
click at [92, 46] on button "上個月" at bounding box center [84, 47] width 20 height 10
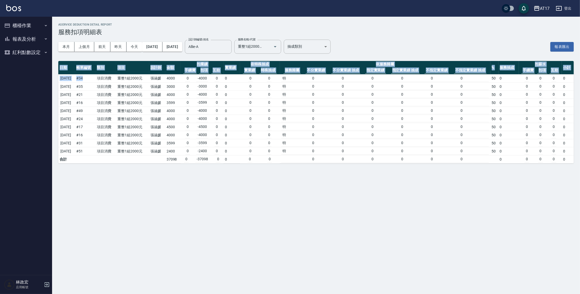
drag, startPoint x: 90, startPoint y: 80, endPoint x: 219, endPoint y: 180, distance: 162.8
click at [220, 187] on div "AService Deduction Detail Report 服務扣項明細表 本月 上個月 [DATE] [DATE] [DATE] [DATE] [DA…" at bounding box center [290, 147] width 580 height 294
click at [213, 173] on div "AService Deduction Detail Report 服務扣項明細表 本月 上個月 [DATE] [DATE] [DATE] [DATE] [DA…" at bounding box center [290, 147] width 580 height 294
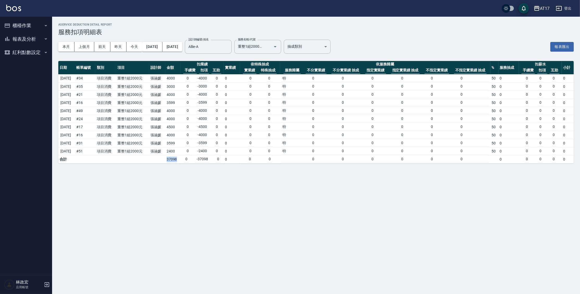
drag, startPoint x: 188, startPoint y: 158, endPoint x: 169, endPoint y: 169, distance: 22.1
click at [171, 158] on tr "合計 37098 0 -37098 0 0 0 0 0 0 0 0 0 0 0 0 0 0 0" at bounding box center [316, 159] width 516 height 8
click at [172, 194] on div "AService Deduction Detail Report 服務扣項明細表 本月 上個月 [DATE] [DATE] [DATE] [DATE] [DA…" at bounding box center [290, 147] width 580 height 294
drag, startPoint x: 182, startPoint y: 181, endPoint x: 187, endPoint y: 172, distance: 9.7
click at [195, 184] on div "AService Deduction Detail Report 服務扣項明細表 本月 上個月 [DATE] [DATE] [DATE] [DATE] [DA…" at bounding box center [290, 147] width 580 height 294
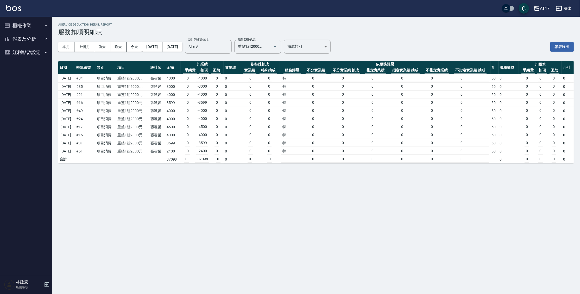
click at [164, 29] on h3 "服務扣項明細表" at bounding box center [316, 31] width 516 height 7
click at [14, 11] on link at bounding box center [13, 9] width 15 height 8
